Goal: Task Accomplishment & Management: Use online tool/utility

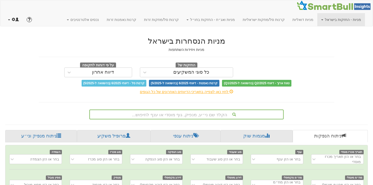
click at [14, 18] on span at bounding box center [14, 20] width 4 height 4
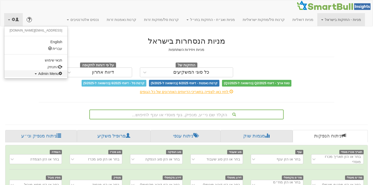
click at [38, 75] on span "Admin Menu" at bounding box center [50, 74] width 24 height 4
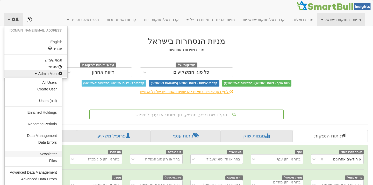
scroll to position [0, 1064]
click at [43, 137] on link "Data Management" at bounding box center [33, 136] width 57 height 7
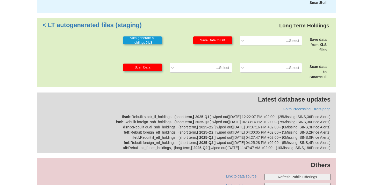
scroll to position [137, 0]
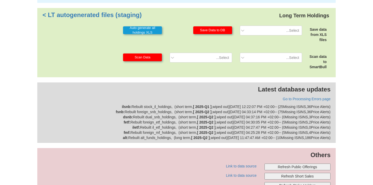
click at [297, 170] on button "Refresh Public Offerings" at bounding box center [297, 167] width 66 height 7
click at [297, 168] on button "Refresh Public Offerings" at bounding box center [297, 167] width 66 height 7
